Goal: Information Seeking & Learning: Find specific fact

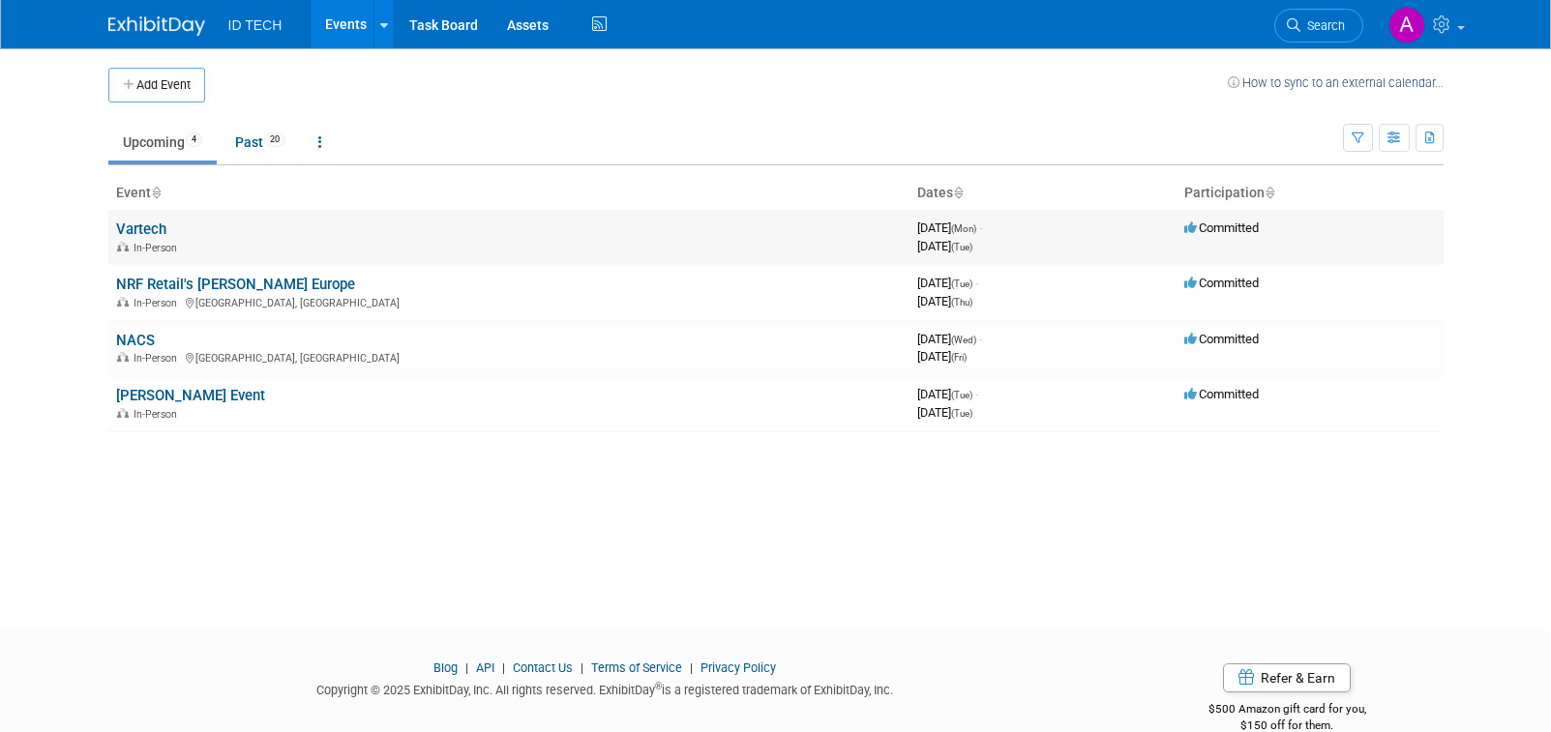
click at [146, 231] on link "Vartech" at bounding box center [141, 229] width 50 height 17
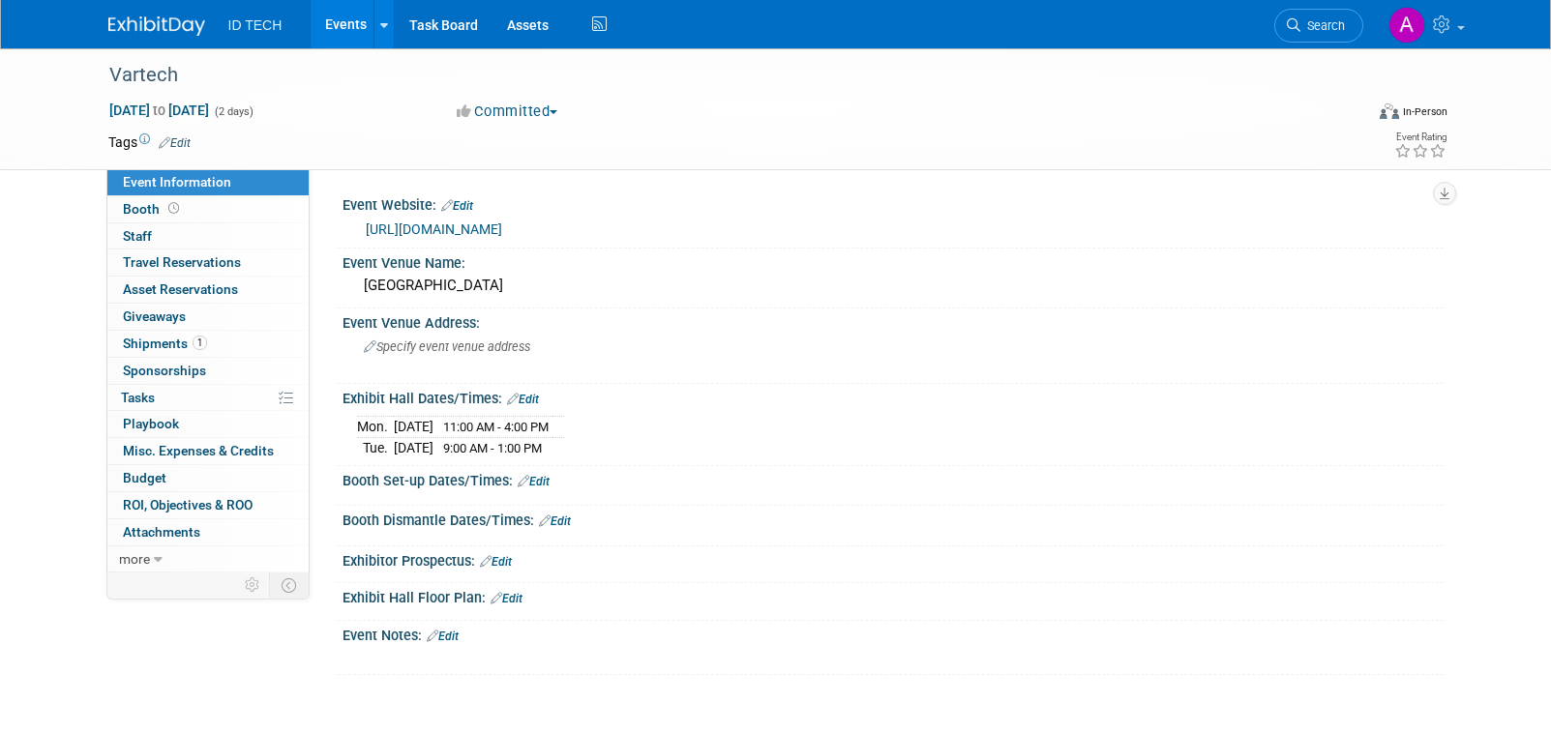
click at [519, 118] on button "Committed" at bounding box center [507, 112] width 115 height 20
click at [507, 193] on link "Not Going" at bounding box center [527, 197] width 153 height 27
click at [386, 23] on icon at bounding box center [384, 25] width 8 height 13
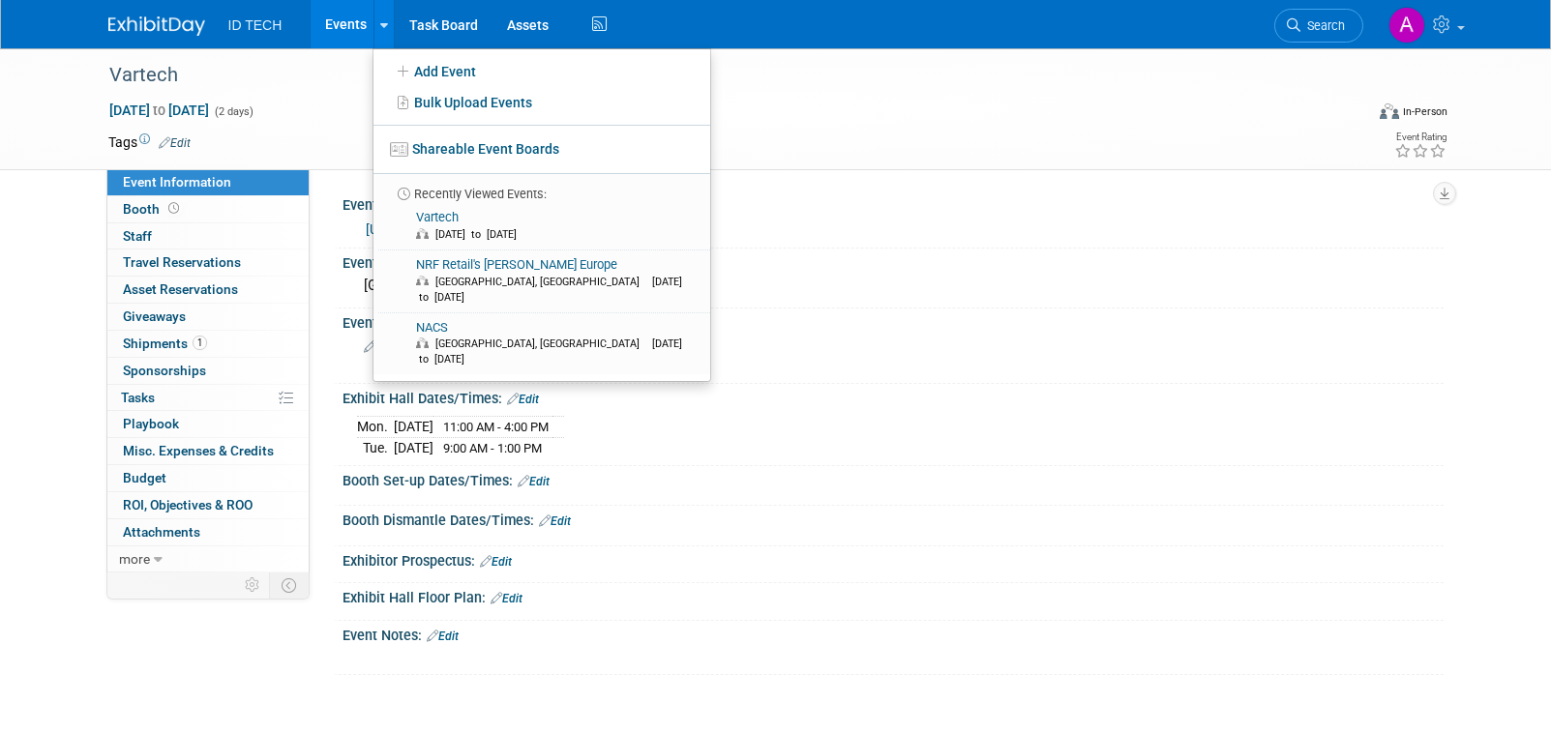
click at [354, 23] on link "Events" at bounding box center [346, 24] width 71 height 48
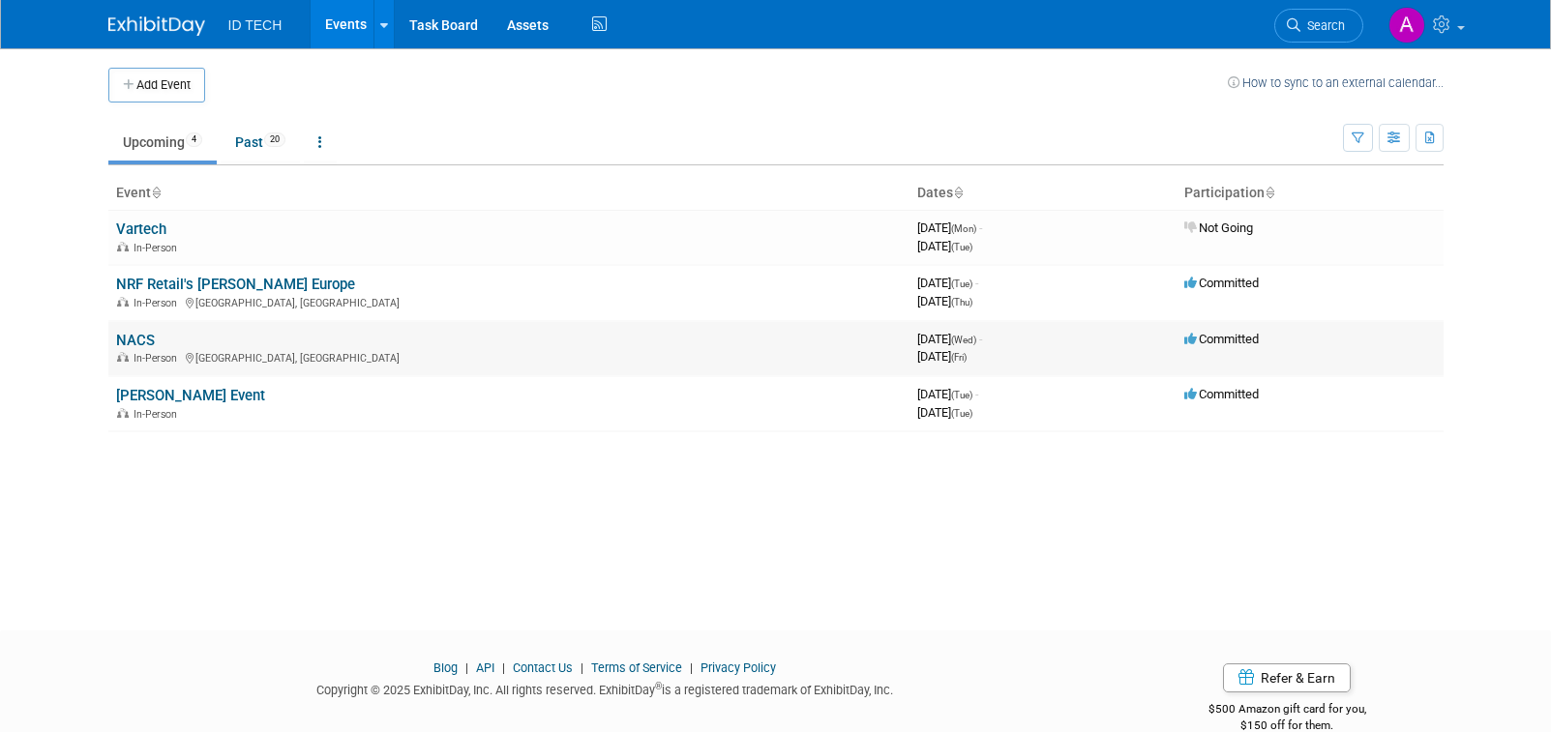
click at [127, 330] on td "NACS In-Person Chicago, IL" at bounding box center [508, 348] width 801 height 55
click at [134, 338] on link "NACS" at bounding box center [135, 340] width 39 height 17
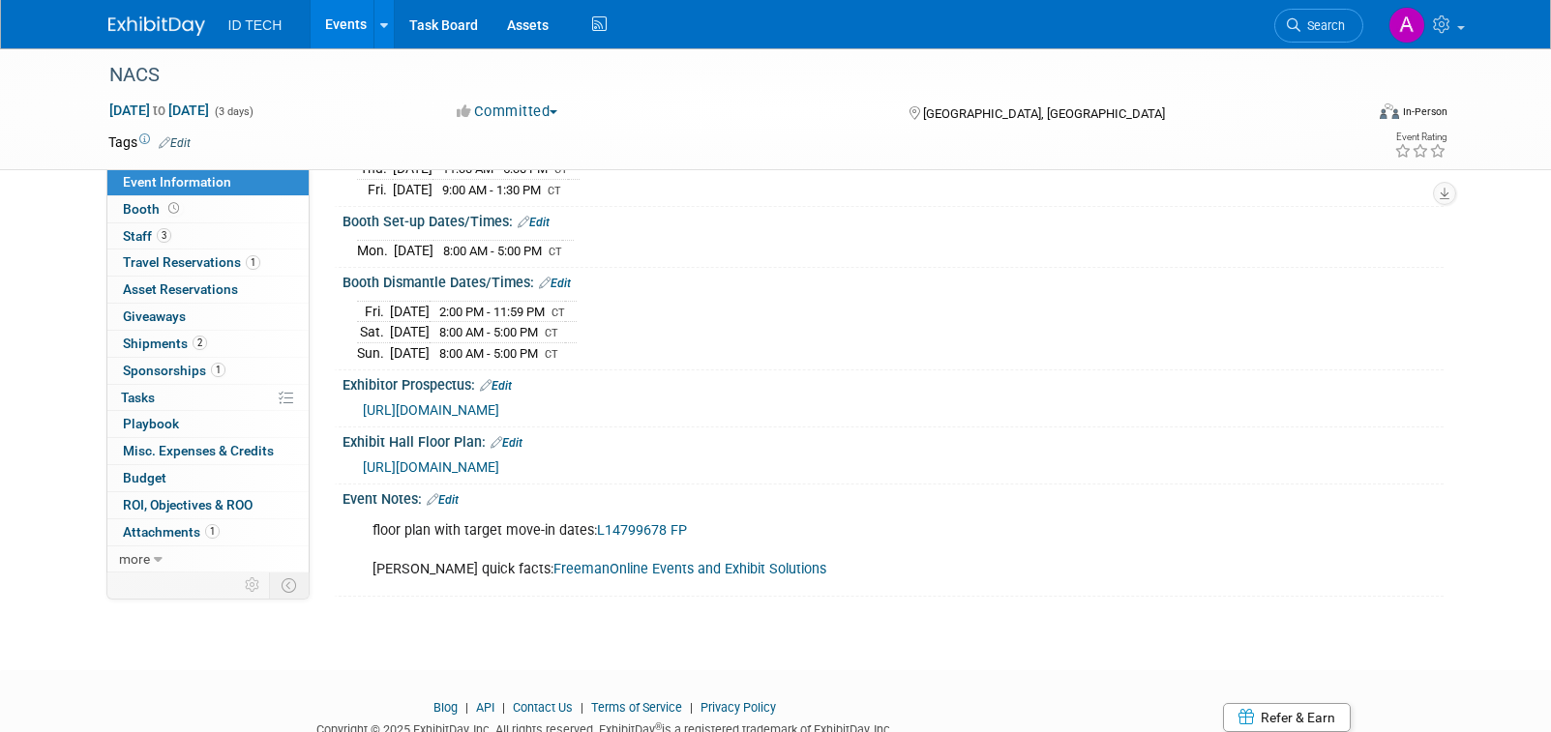
scroll to position [191, 0]
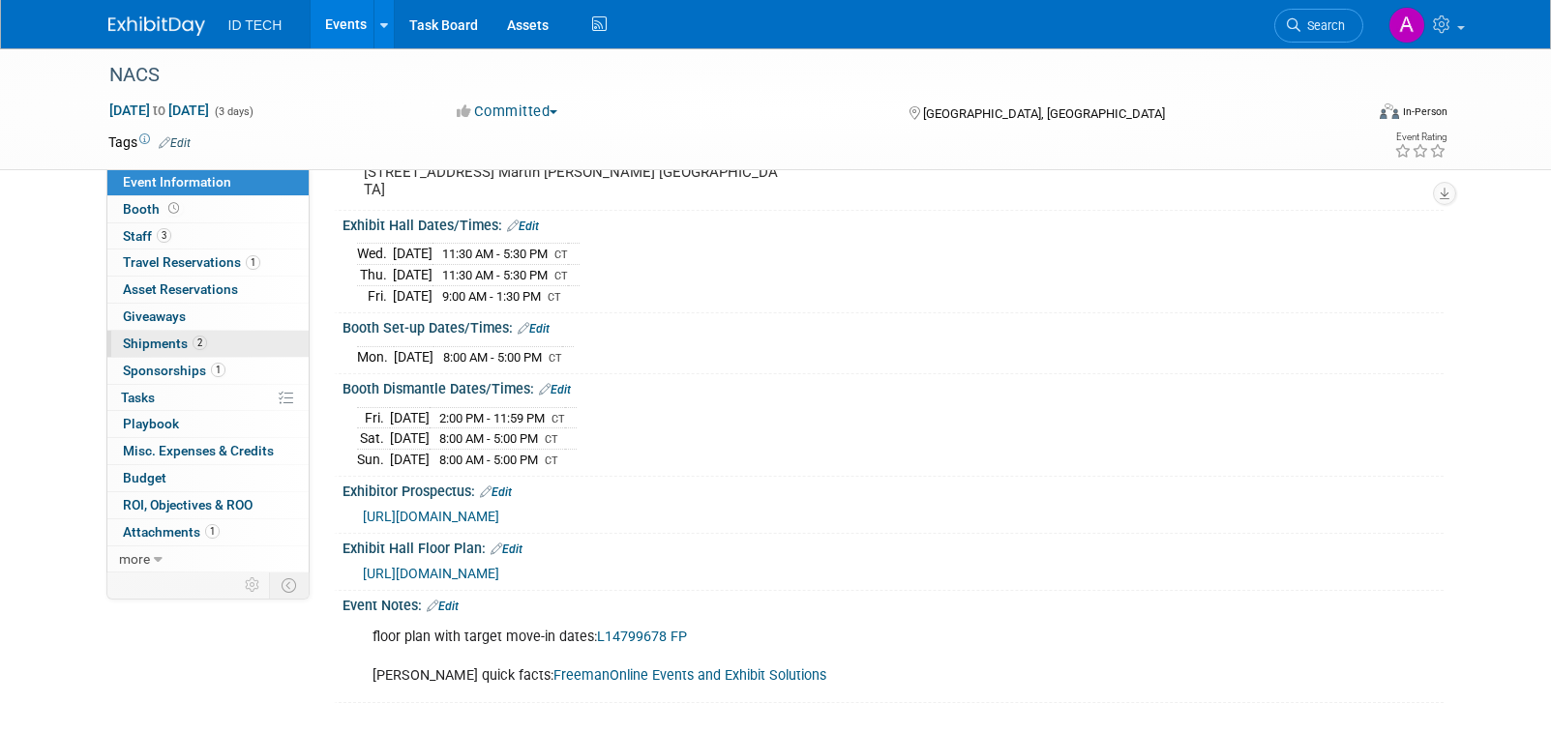
click at [154, 343] on span "Shipments 2" at bounding box center [165, 343] width 84 height 15
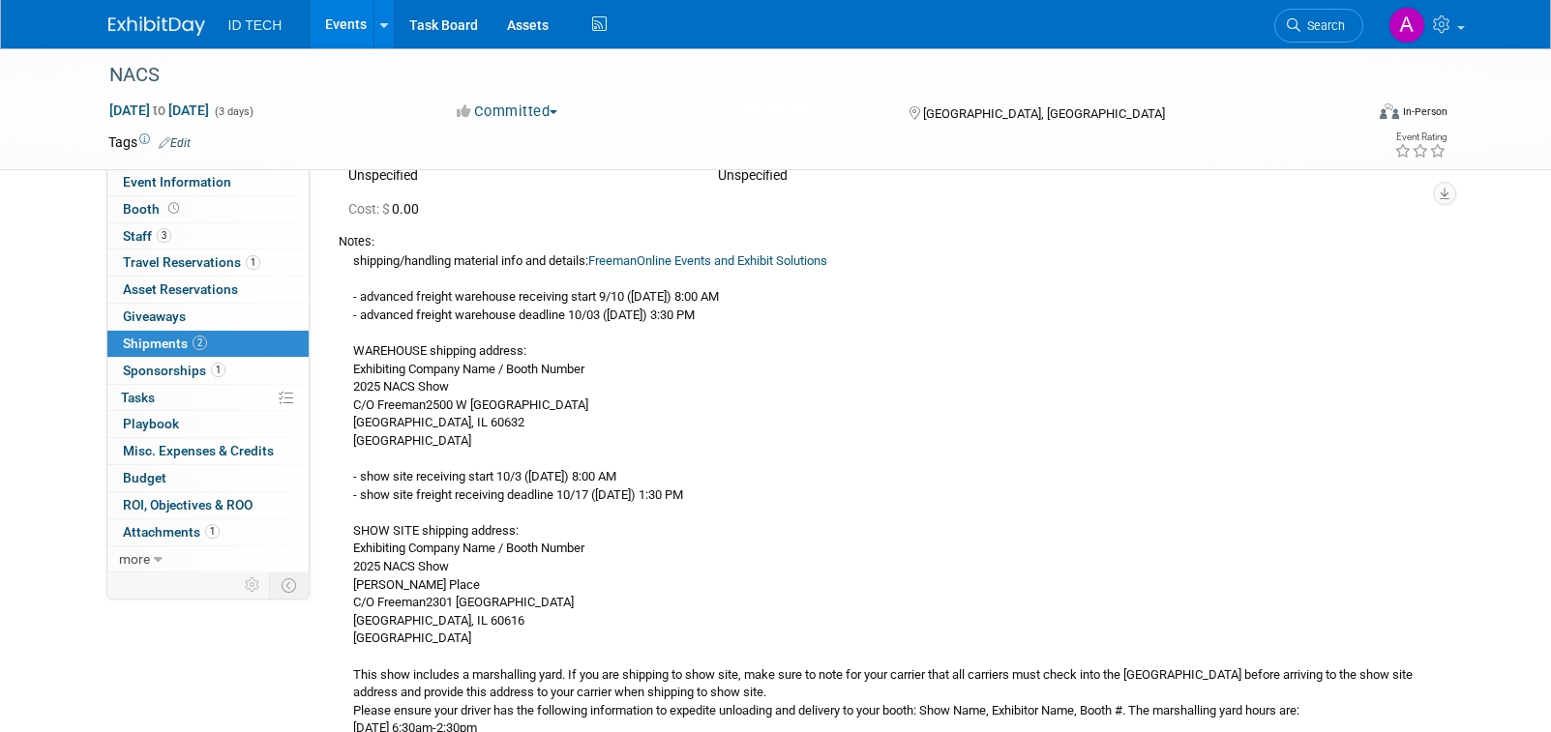
scroll to position [97, 0]
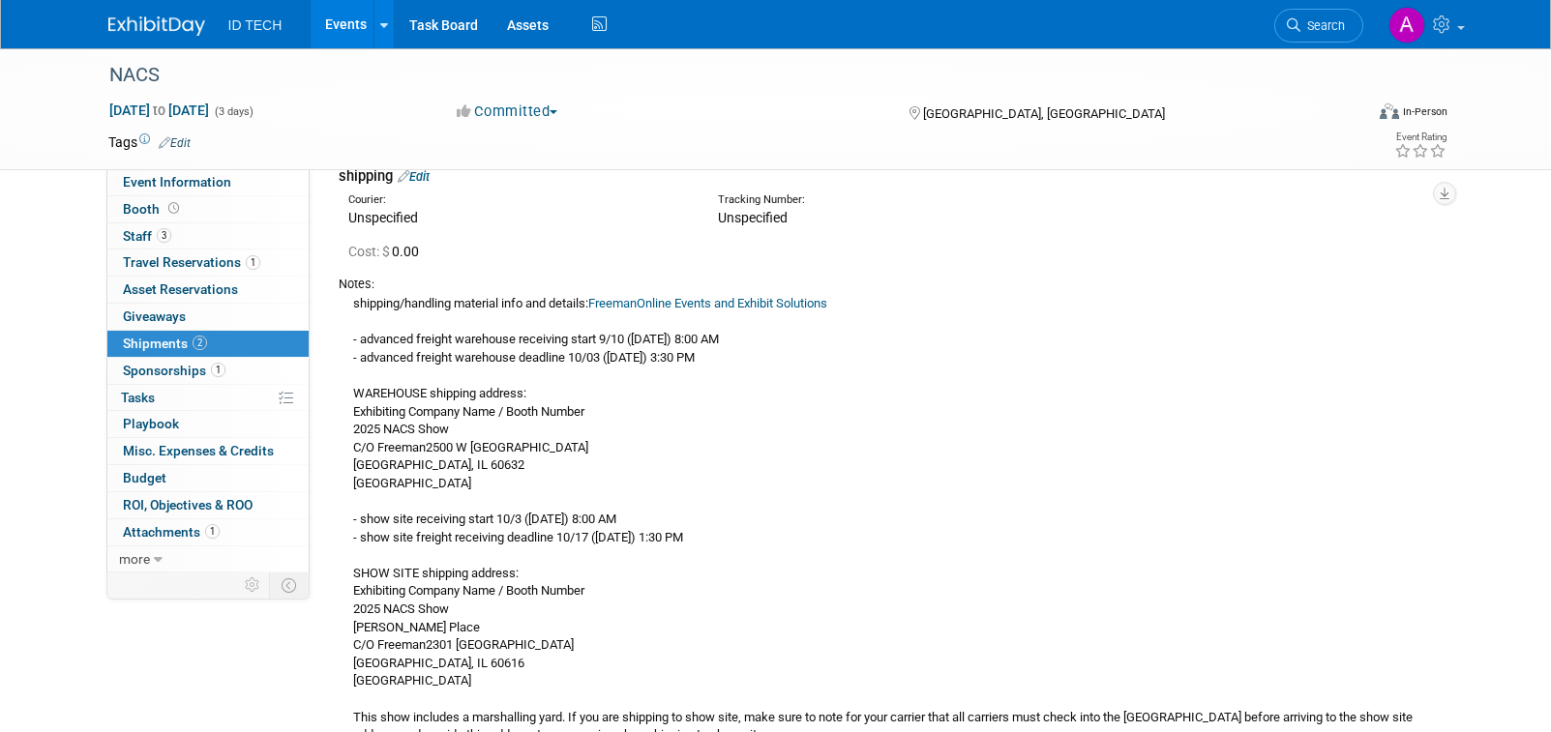
click at [980, 481] on div "shipping/handling material info and details: FreemanOnline Events and Exhibit S…" at bounding box center [884, 644] width 1090 height 703
click at [419, 483] on div "shipping/handling material info and details: FreemanOnline Events and Exhibit S…" at bounding box center [884, 644] width 1090 height 703
click at [537, 429] on div "shipping/handling material info and details: FreemanOnline Events and Exhibit S…" at bounding box center [884, 644] width 1090 height 703
click at [527, 427] on div "shipping/handling material info and details: FreemanOnline Events and Exhibit S…" at bounding box center [884, 644] width 1090 height 703
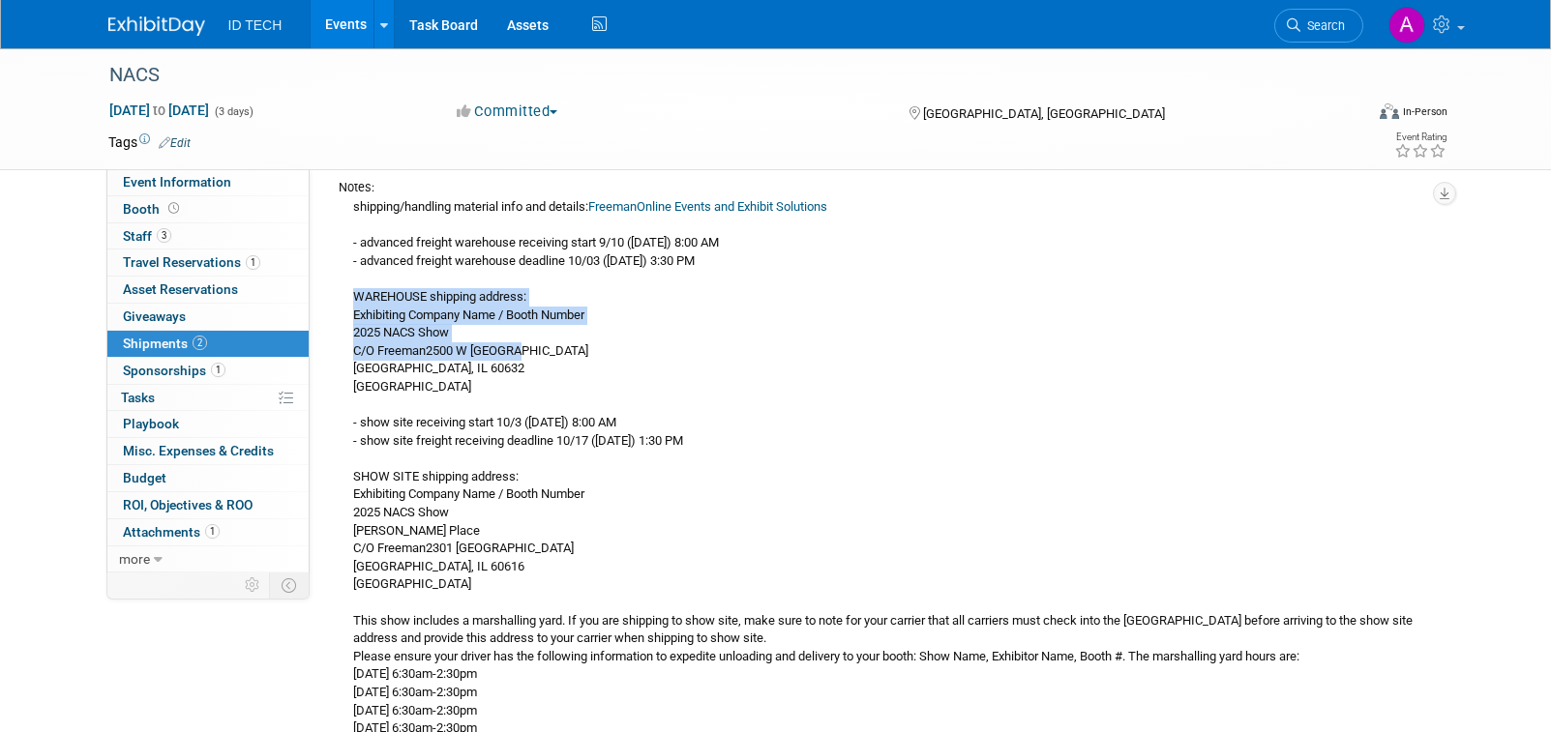
drag, startPoint x: 356, startPoint y: 295, endPoint x: 585, endPoint y: 358, distance: 237.8
click at [585, 358] on div "shipping/handling material info and details: FreemanOnline Events and Exhibit S…" at bounding box center [884, 547] width 1090 height 703
click at [359, 329] on div "shipping/handling material info and details: FreemanOnline Events and Exhibit S…" at bounding box center [884, 547] width 1090 height 703
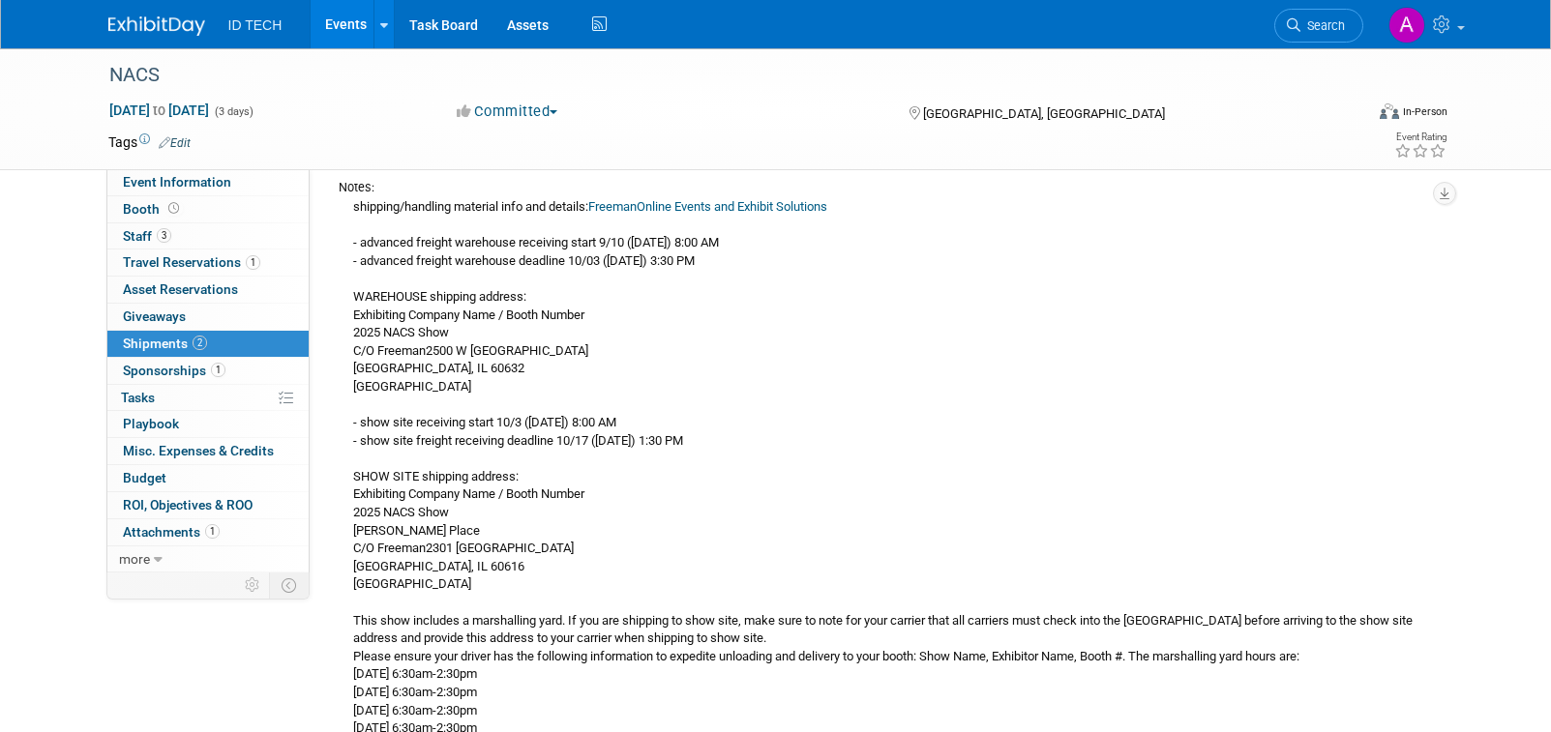
drag, startPoint x: 355, startPoint y: 291, endPoint x: 772, endPoint y: 435, distance: 441.2
click at [772, 435] on div "shipping/handling material info and details: FreemanOnline Events and Exhibit S…" at bounding box center [884, 547] width 1090 height 703
copy div "WAREHOUSE shipping address: Exhibiting Company Name / Booth Number 2025 NACS Sh…"
click at [728, 602] on div "shipping/handling material info and details: FreemanOnline Events and Exhibit S…" at bounding box center [884, 547] width 1090 height 703
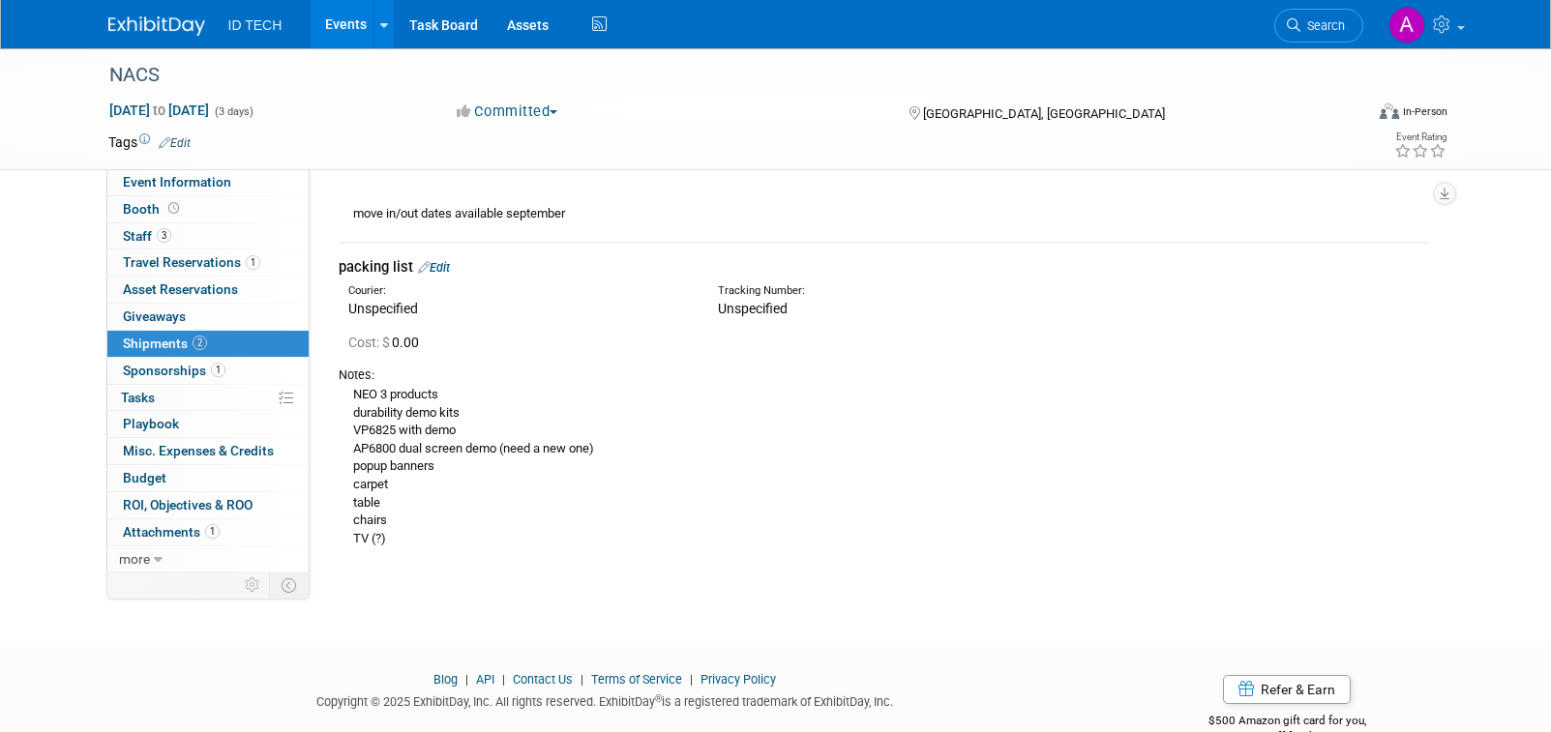
scroll to position [774, 0]
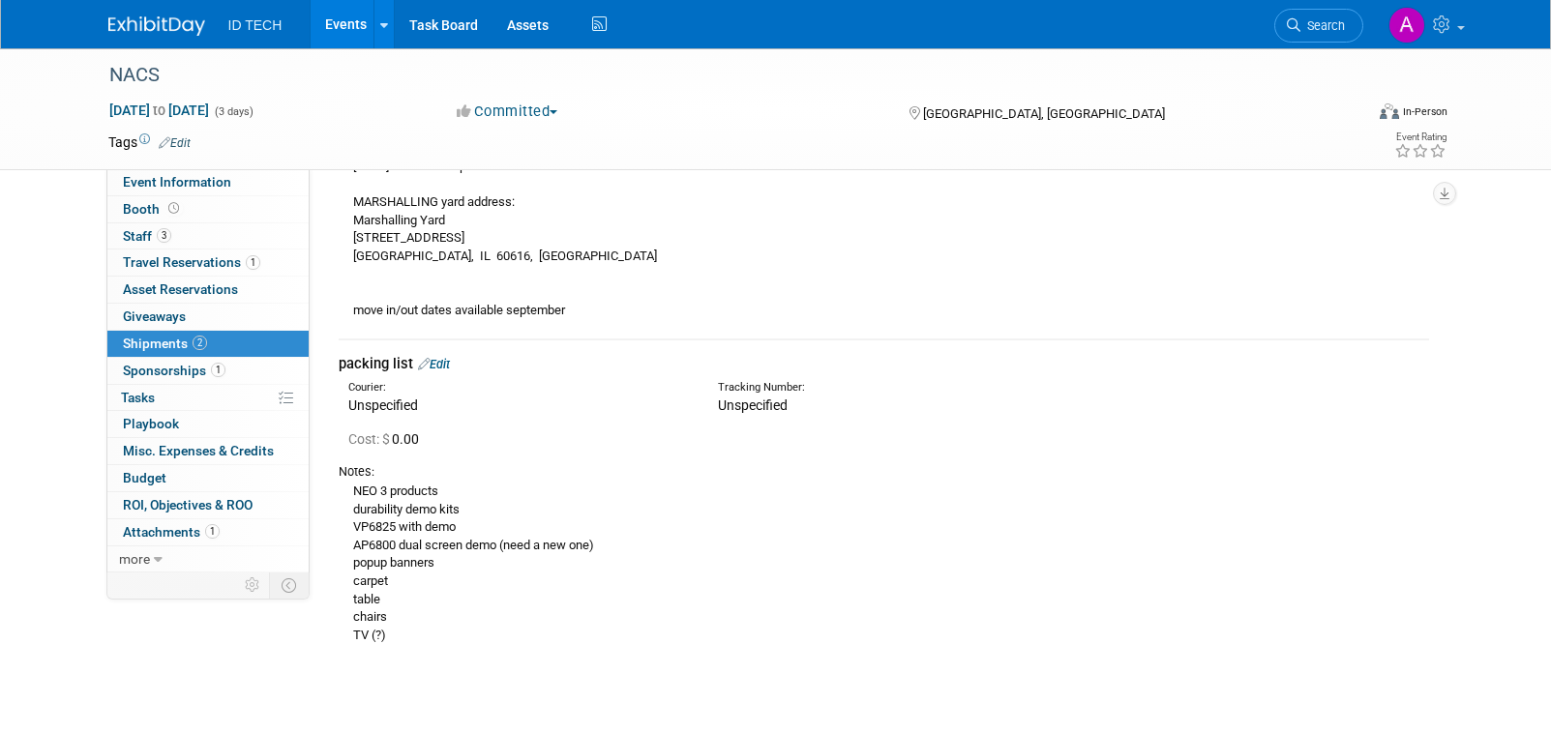
click at [672, 578] on div "NEO 3 products durability demo kits VP6825 with demo AP6800 dual screen demo (n…" at bounding box center [884, 563] width 1090 height 164
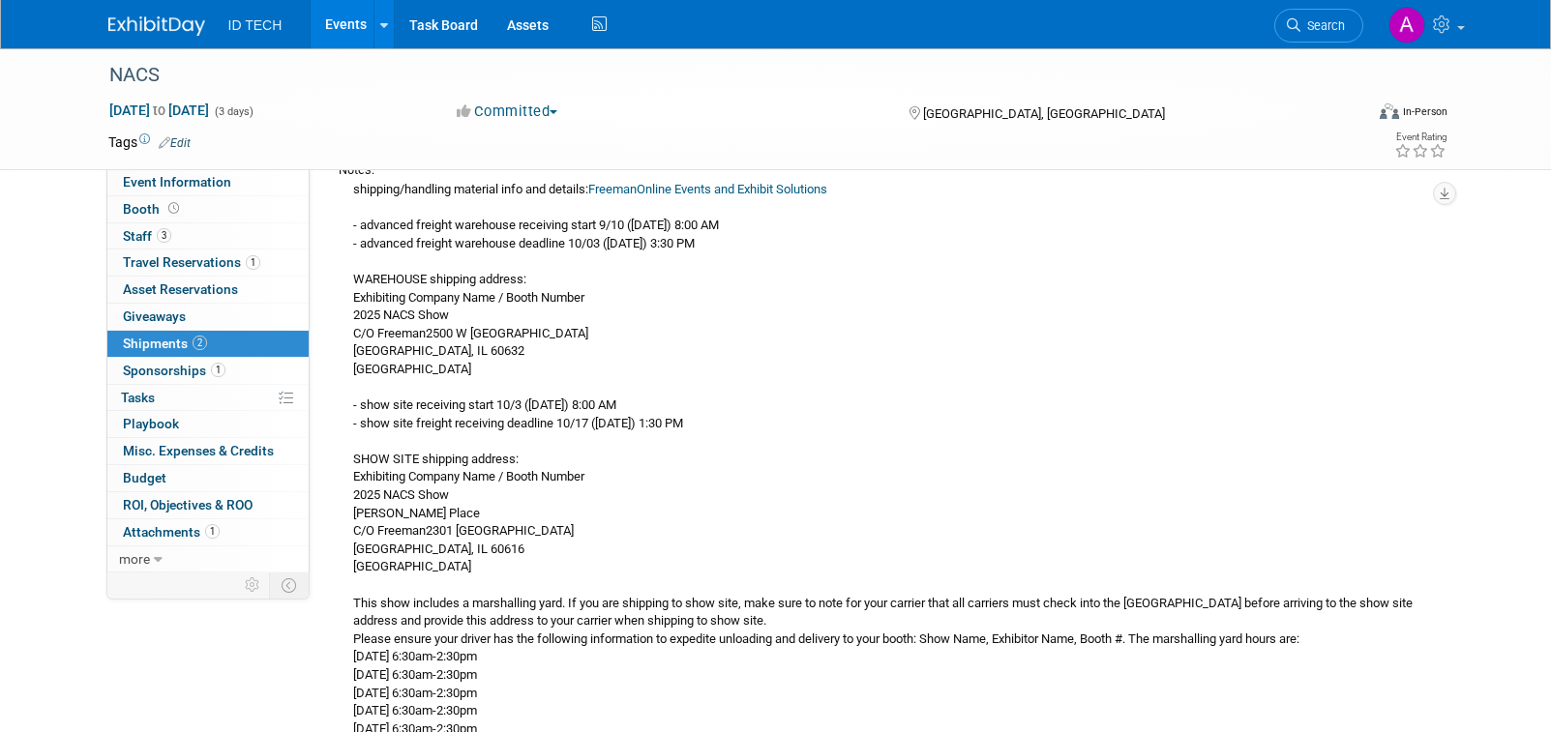
scroll to position [193, 0]
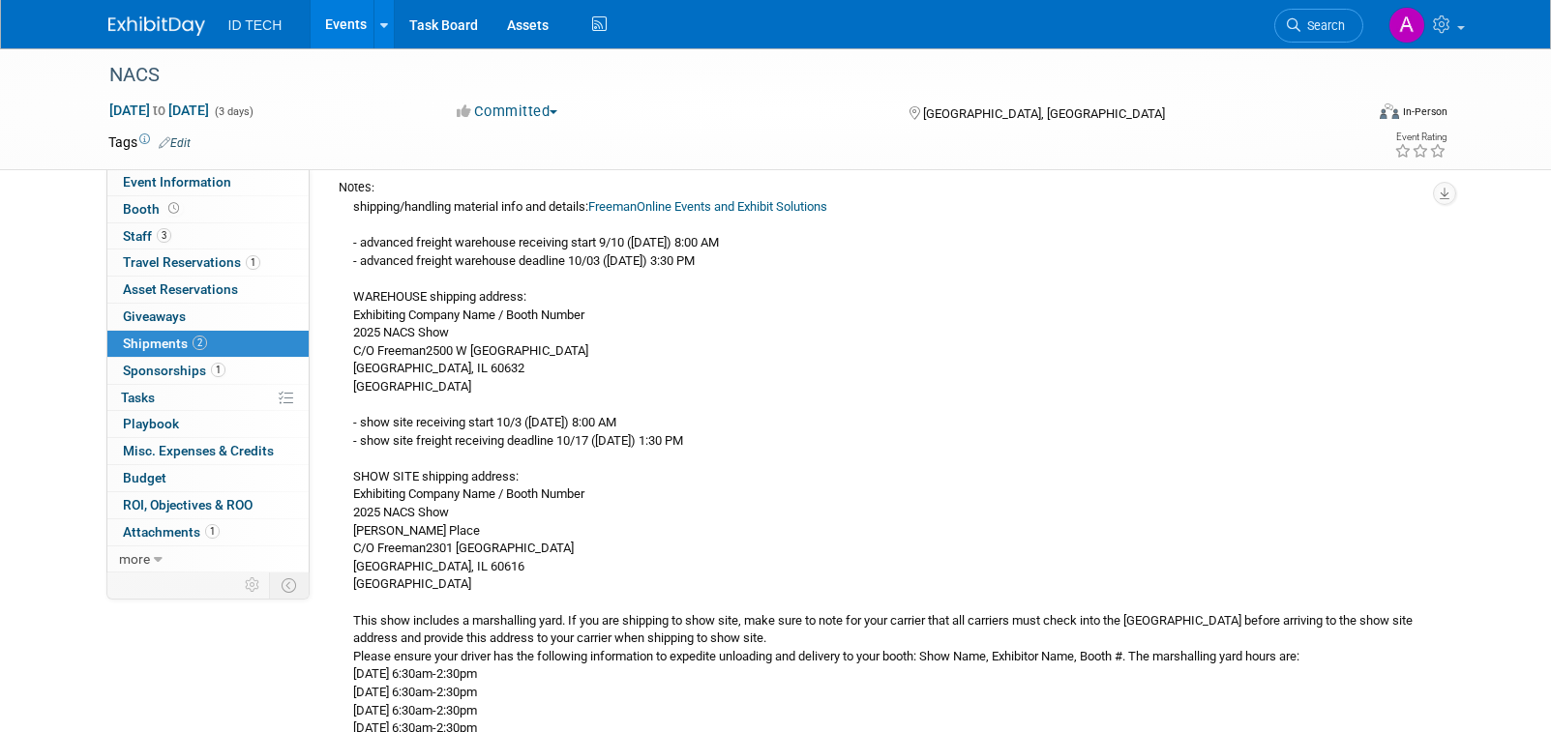
click at [539, 398] on div "shipping/handling material info and details: FreemanOnline Events and Exhibit S…" at bounding box center [884, 547] width 1090 height 703
click at [439, 299] on div "shipping/handling material info and details: FreemanOnline Events and Exhibit S…" at bounding box center [884, 547] width 1090 height 703
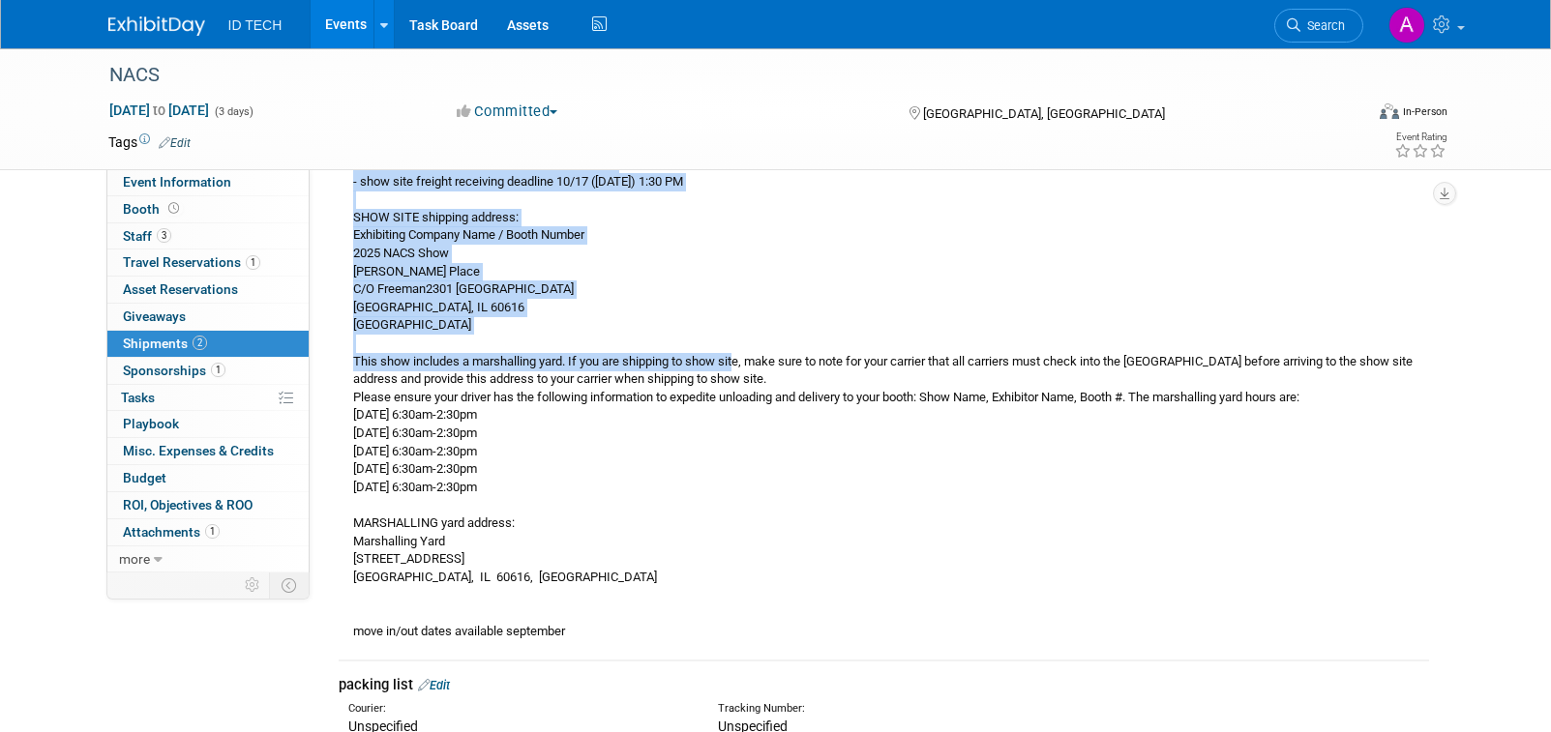
scroll to position [484, 0]
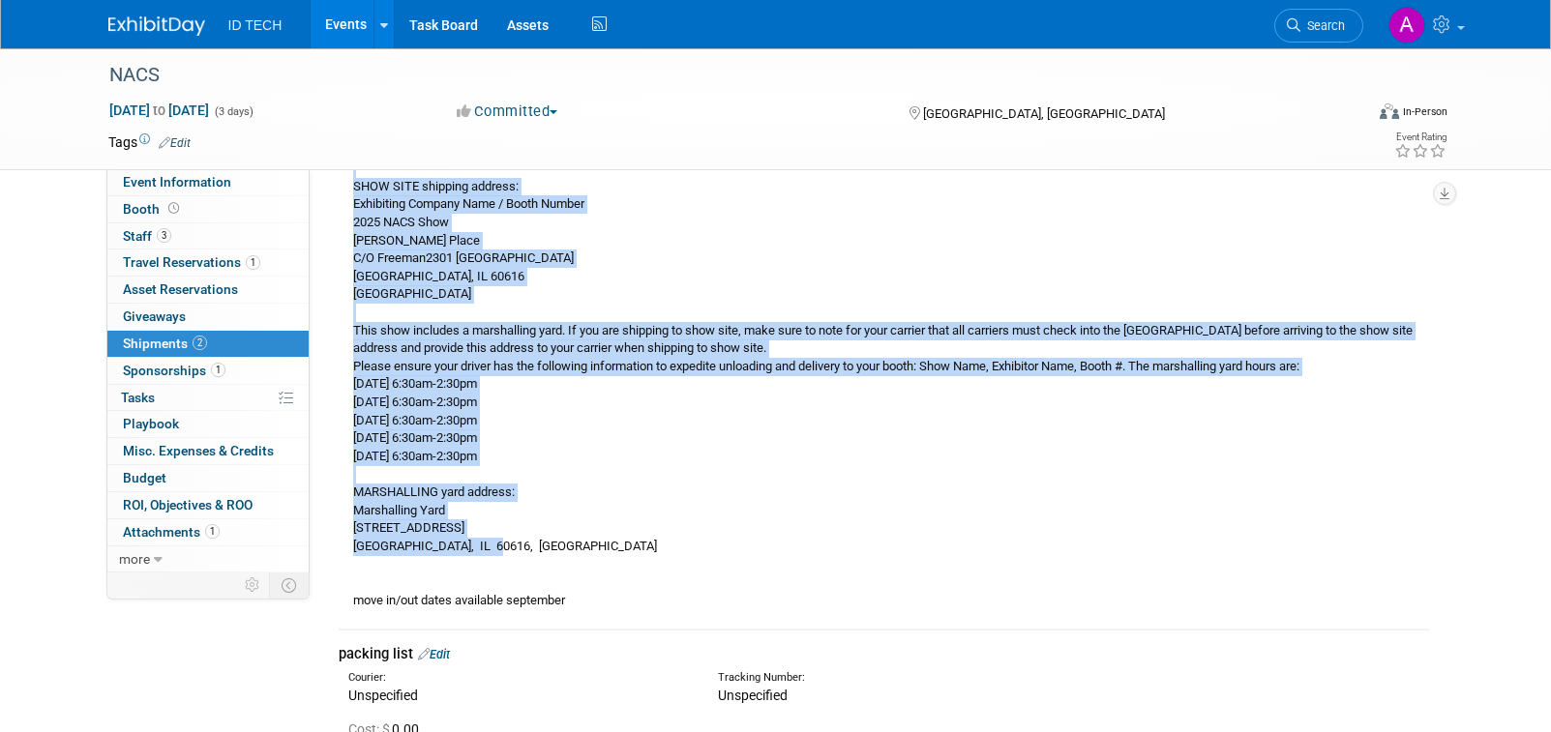
drag, startPoint x: 354, startPoint y: 294, endPoint x: 761, endPoint y: 550, distance: 480.8
click at [761, 550] on div "shipping/handling material info and details: FreemanOnline Events and Exhibit S…" at bounding box center [884, 257] width 1090 height 703
copy div "WAREHOUSE shipping address: Exhibiting Company Name / Booth Number 2025 NACS Sh…"
click at [519, 410] on div "shipping/handling material info and details: FreemanOnline Events and Exhibit S…" at bounding box center [884, 257] width 1090 height 703
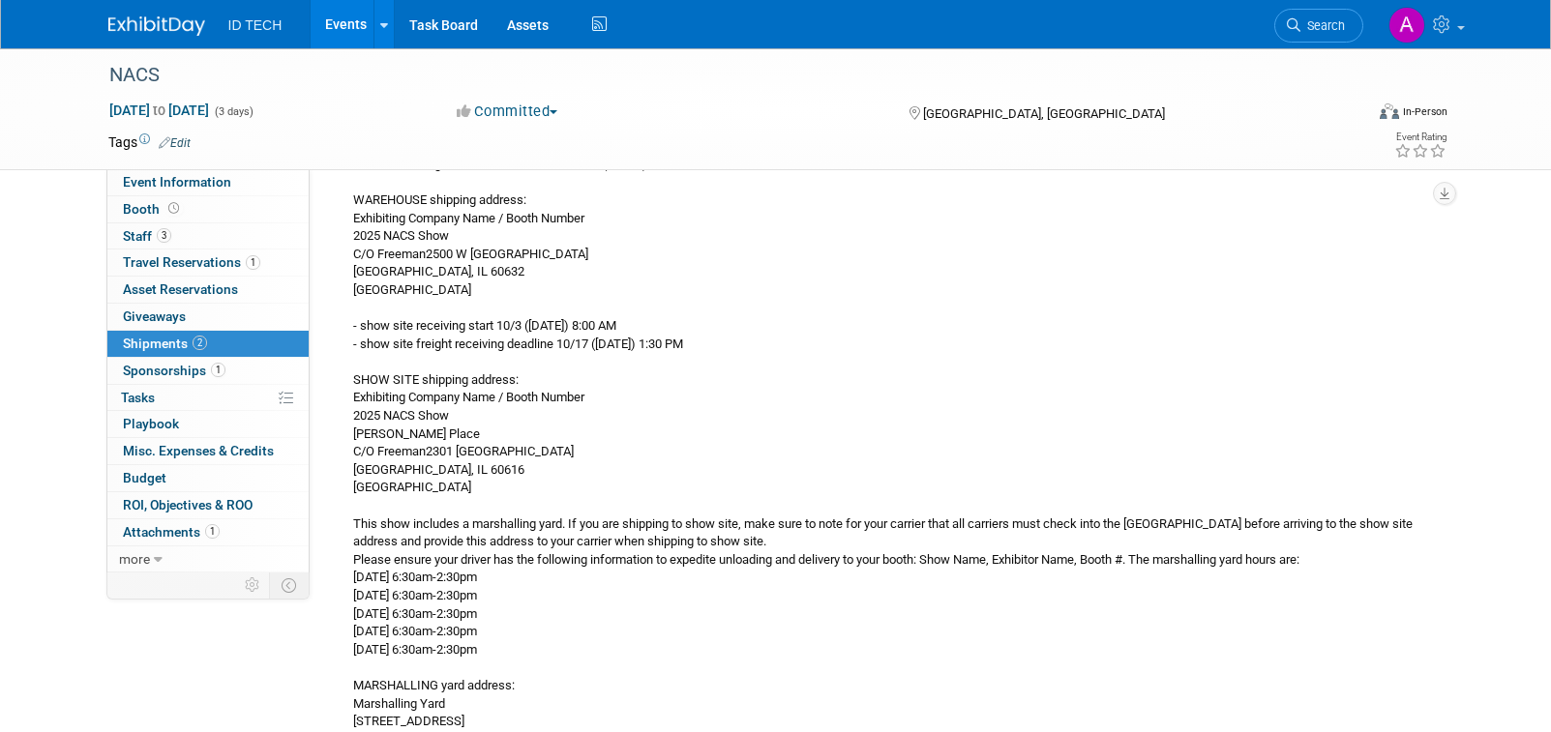
scroll to position [193, 0]
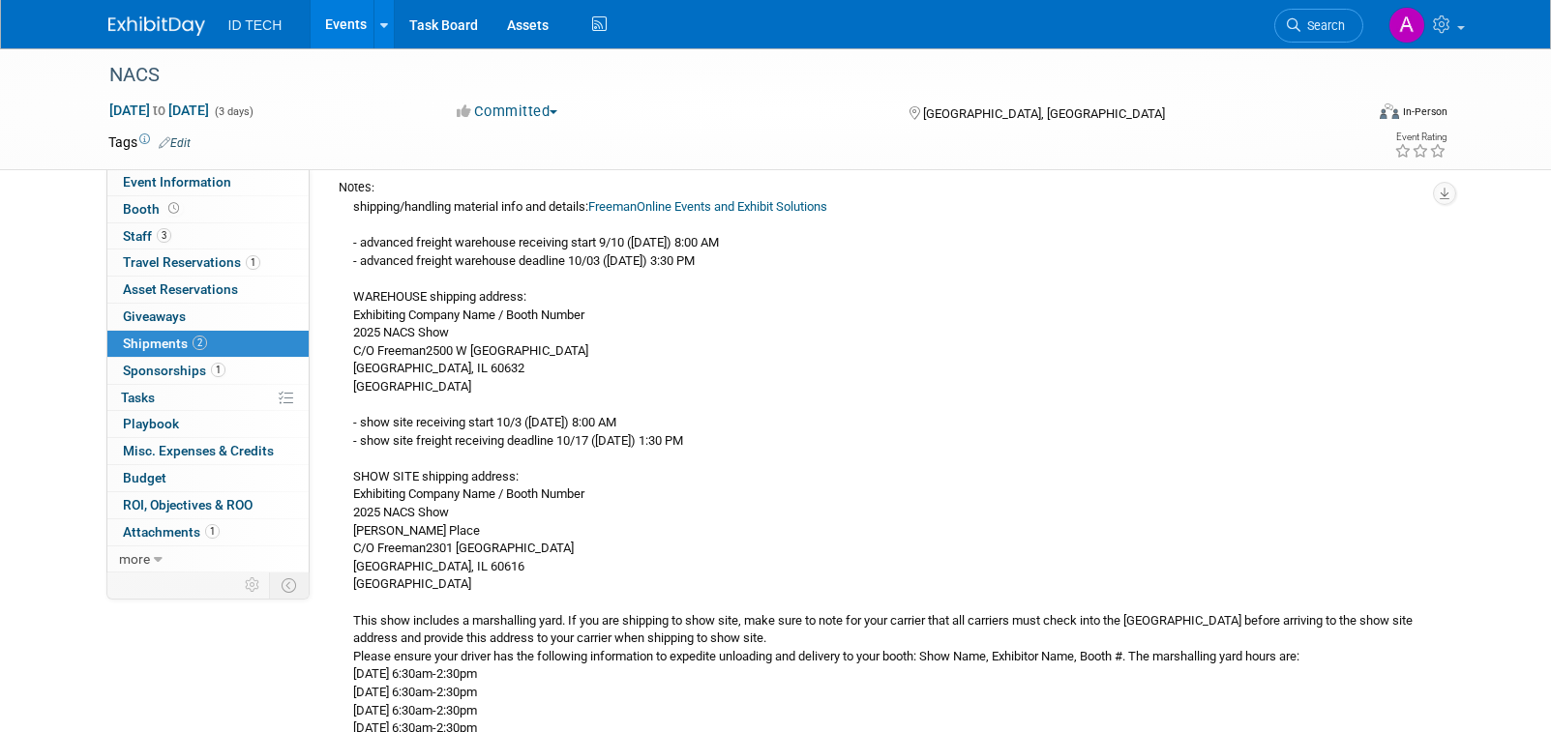
click at [356, 289] on div "shipping/handling material info and details: FreemanOnline Events and Exhibit S…" at bounding box center [884, 547] width 1090 height 703
drag, startPoint x: 762, startPoint y: 254, endPoint x: 345, endPoint y: 239, distance: 417.3
click at [345, 239] on div "shipping/handling material info and details: FreemanOnline Events and Exhibit S…" at bounding box center [884, 547] width 1090 height 703
copy div "- advanced freight warehouse receiving start 9/10 (september 10th) 8:00 AM - ad…"
drag, startPoint x: 733, startPoint y: 479, endPoint x: 714, endPoint y: 514, distance: 39.8
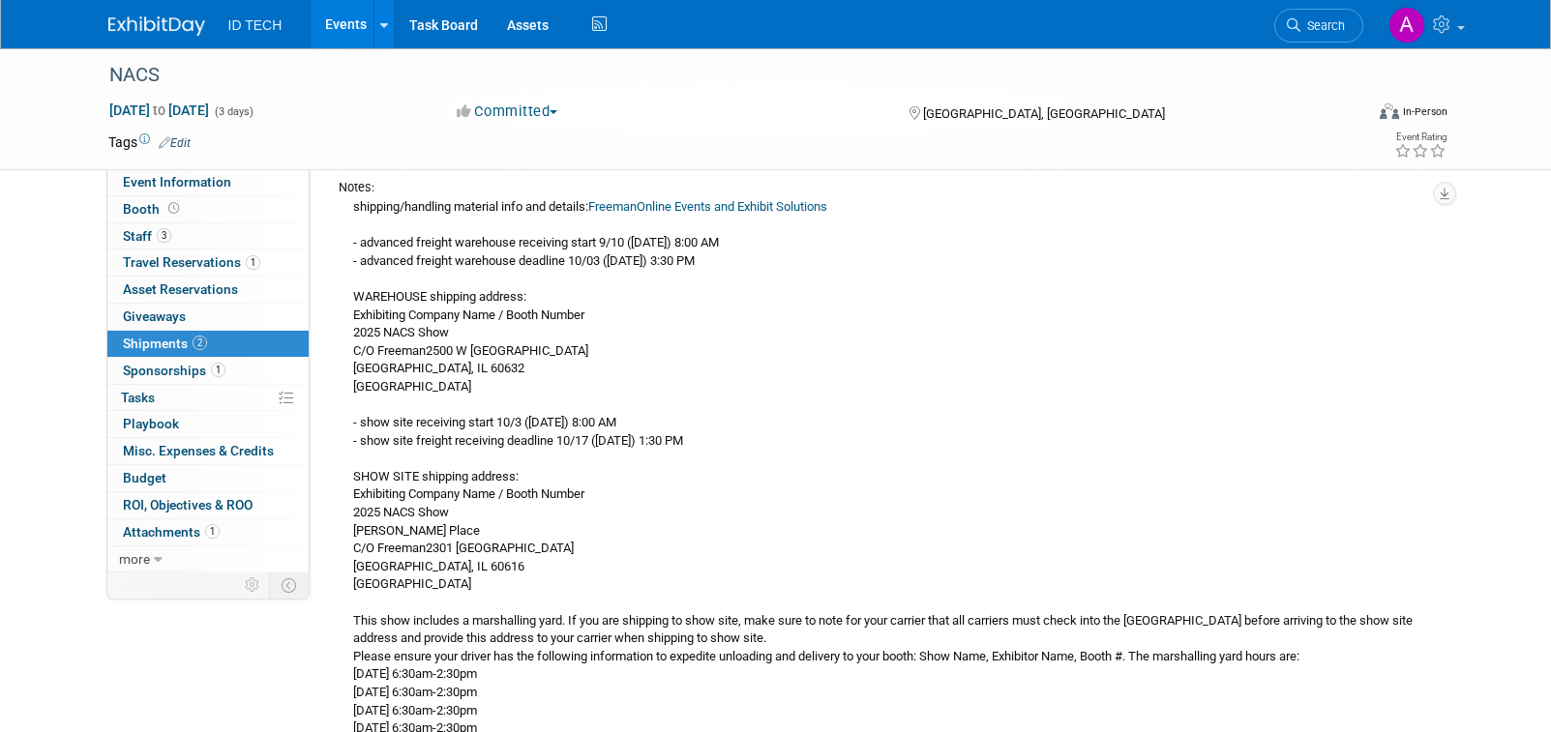
click at [733, 479] on div "shipping/handling material info and details: FreemanOnline Events and Exhibit S…" at bounding box center [884, 547] width 1090 height 703
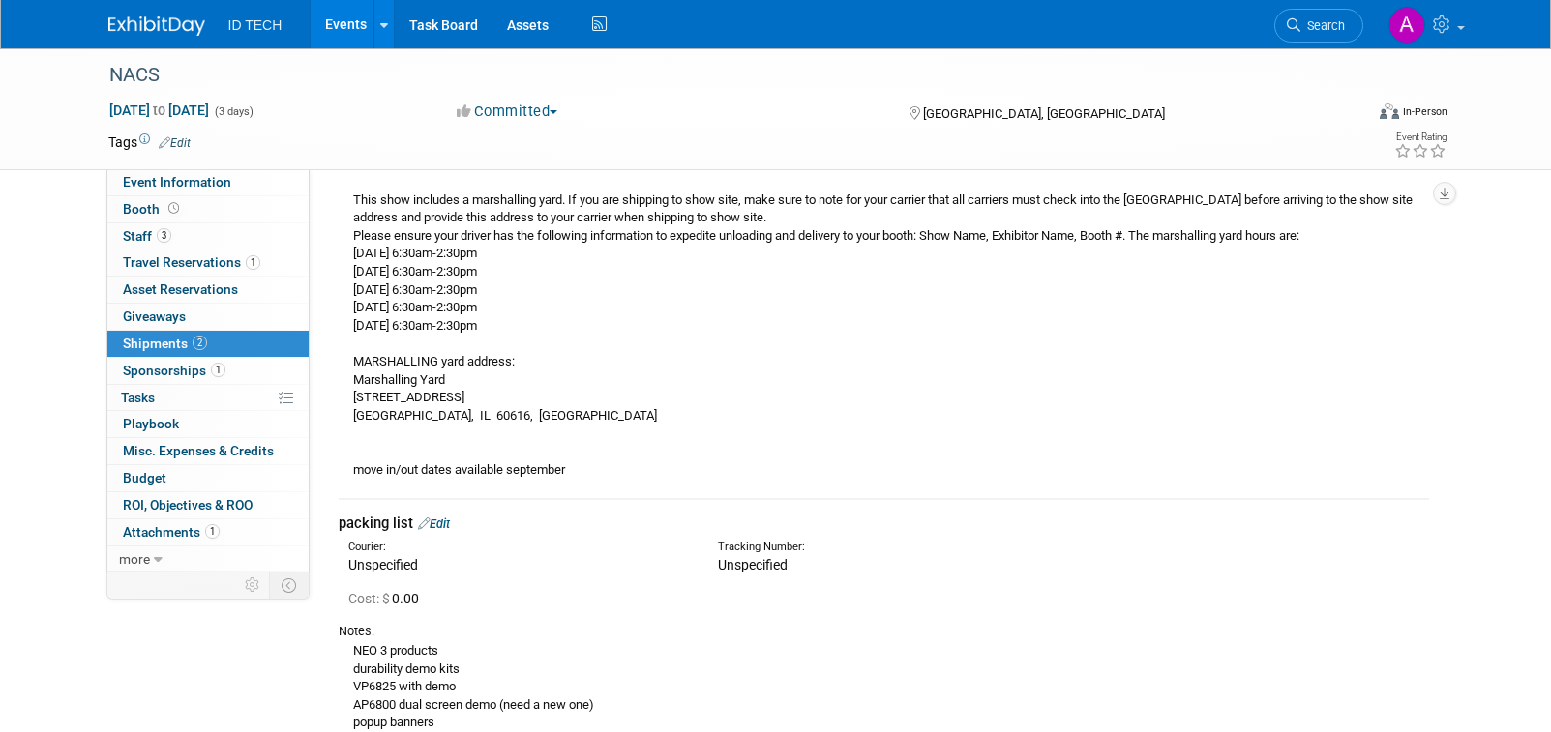
scroll to position [484, 0]
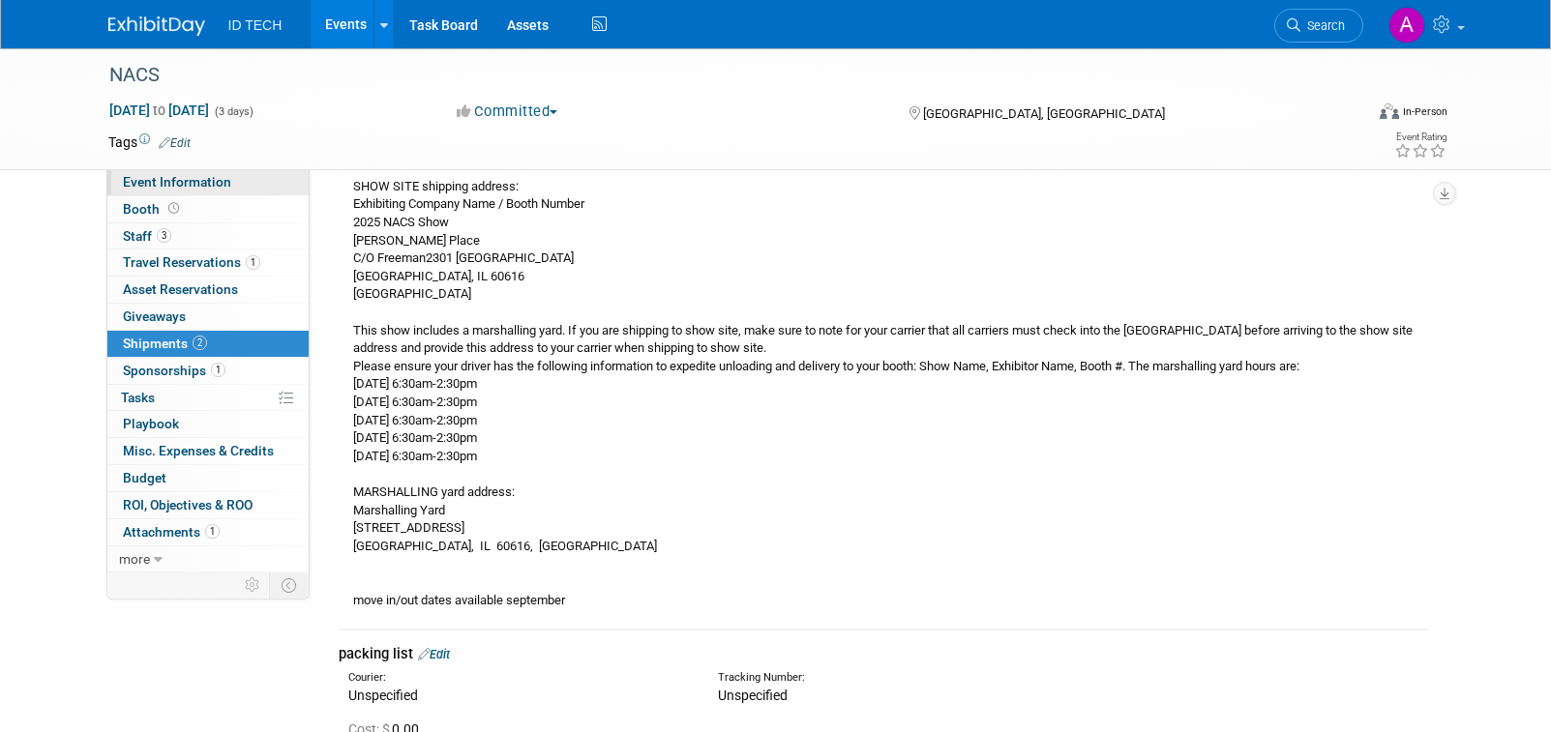
click at [193, 189] on span "Event Information" at bounding box center [177, 181] width 108 height 15
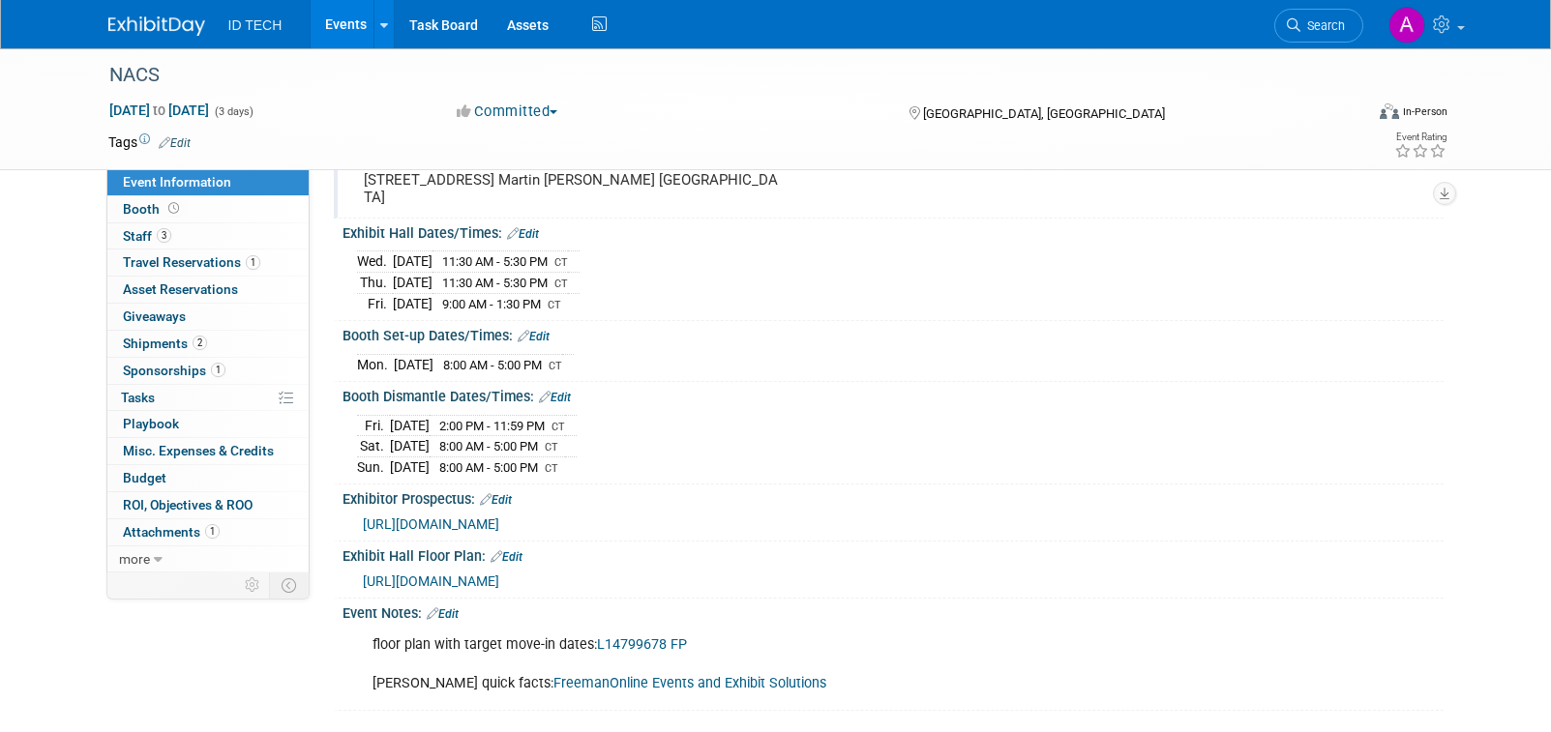
scroll to position [384, 0]
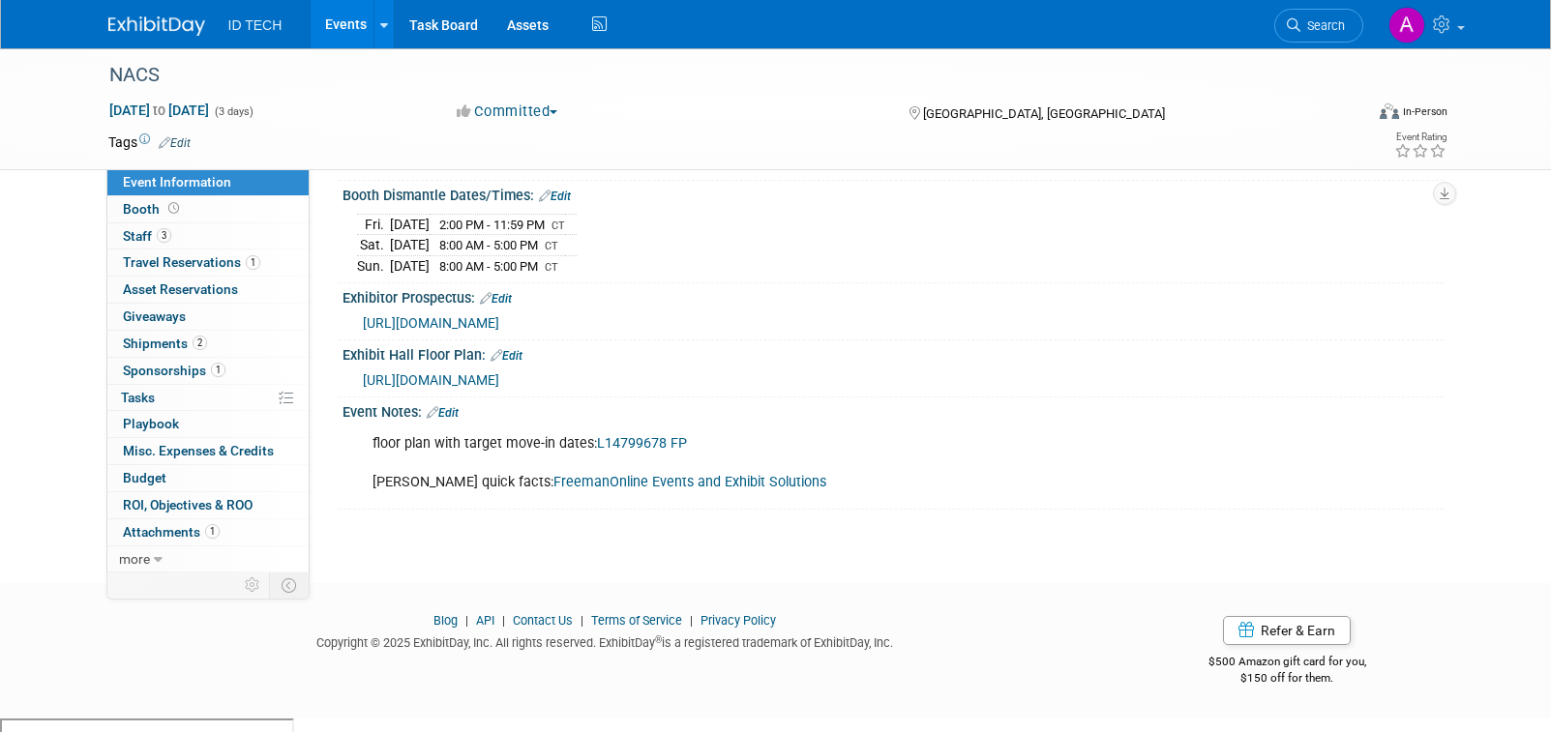
drag, startPoint x: 654, startPoint y: 336, endPoint x: 1254, endPoint y: 363, distance: 600.5
click at [1254, 363] on div "Exhibit Hall Floor Plan: Edit" at bounding box center [892, 353] width 1101 height 25
click at [144, 211] on span "Booth" at bounding box center [153, 208] width 60 height 15
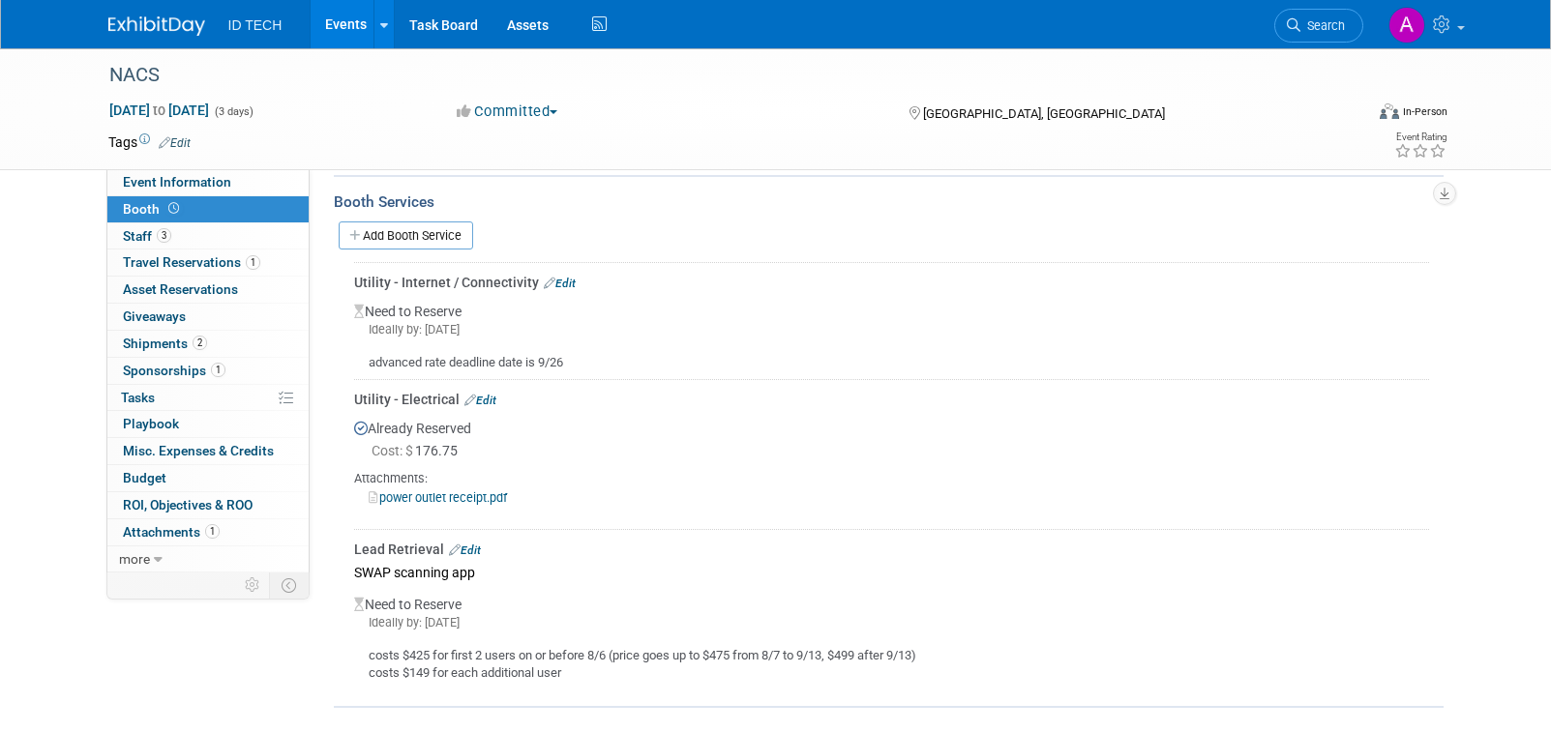
scroll to position [375, 0]
